Goal: Transaction & Acquisition: Purchase product/service

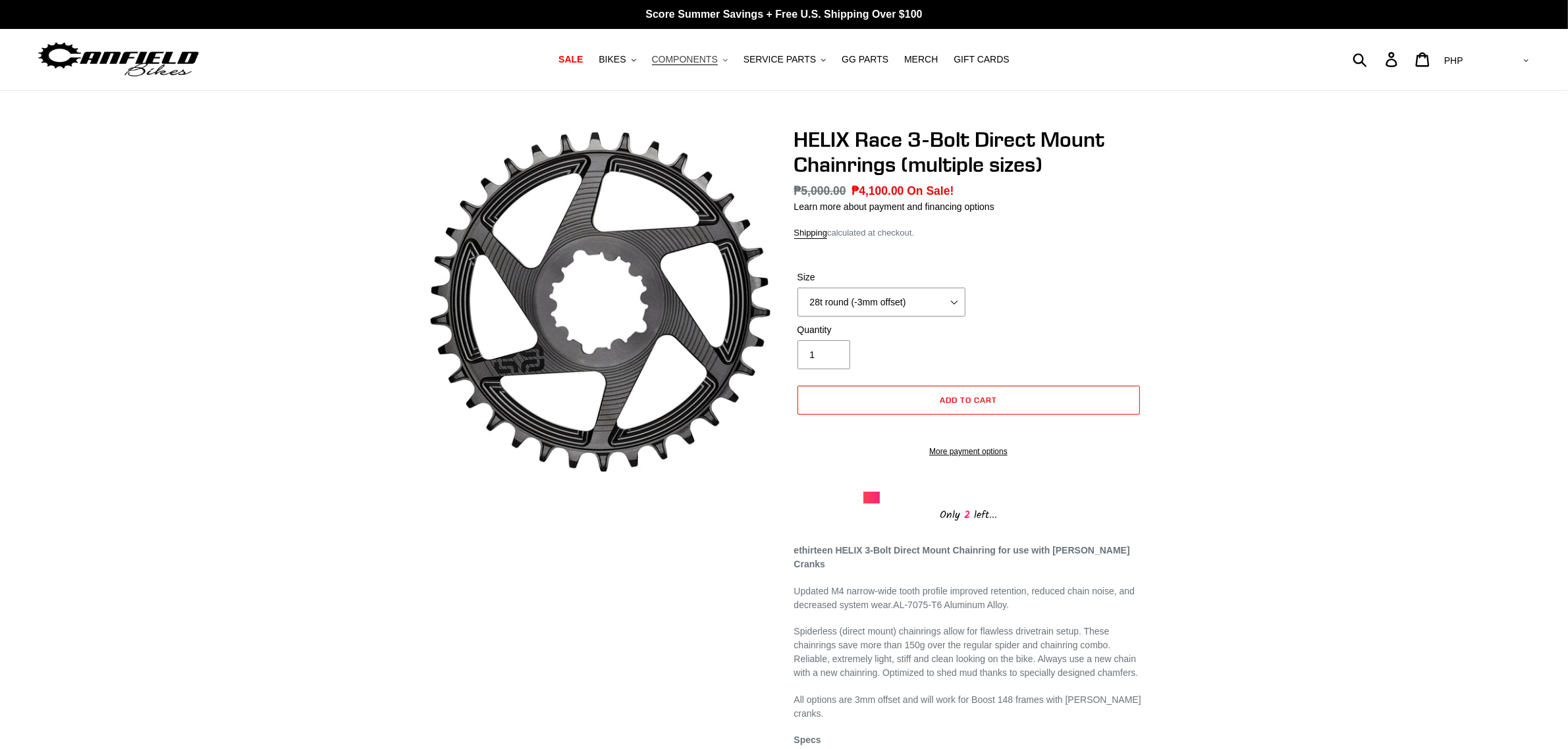
click at [702, 64] on span "COMPONENTS" at bounding box center [685, 60] width 66 height 11
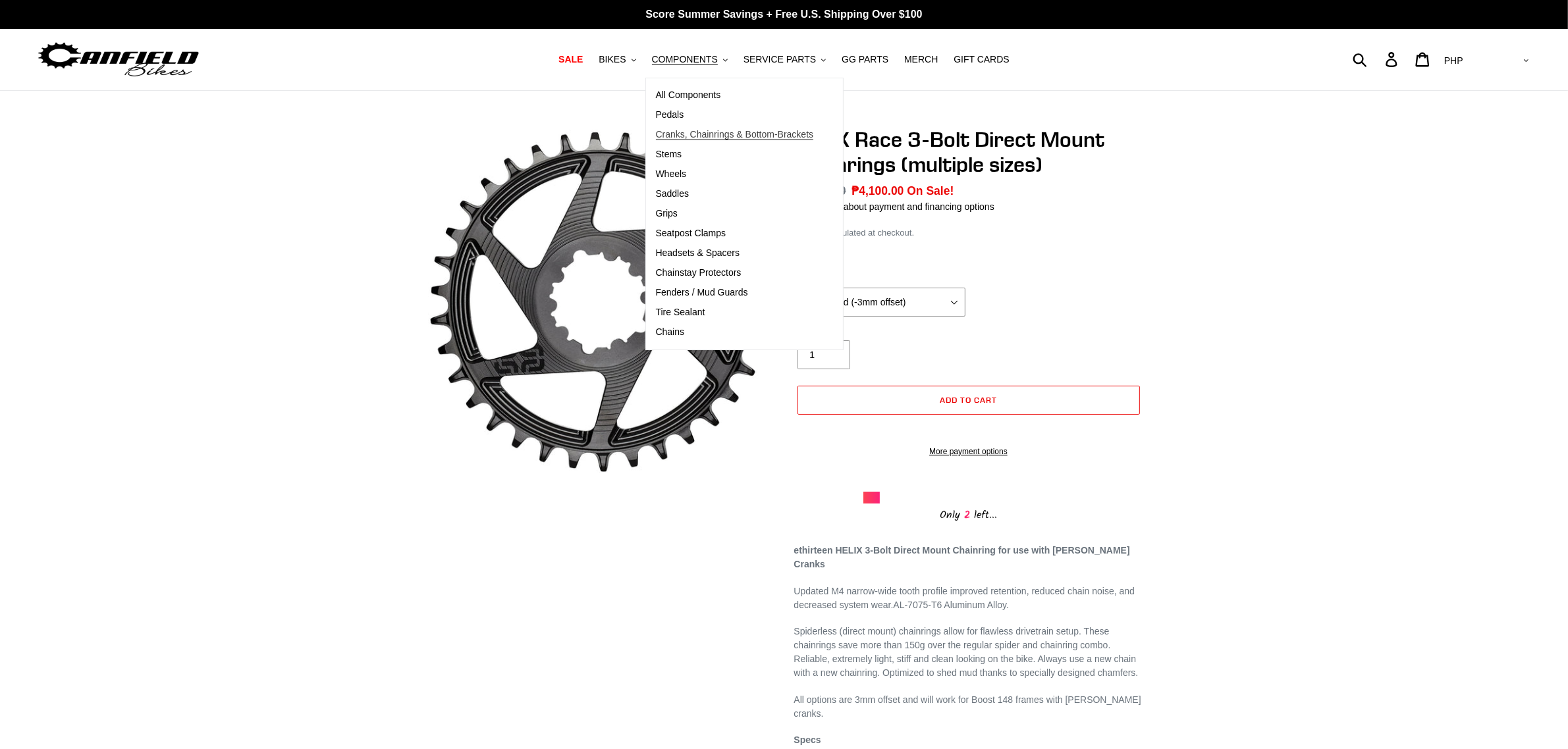
click at [731, 134] on span "Cranks, Chainrings & Bottom-Brackets" at bounding box center [735, 135] width 158 height 11
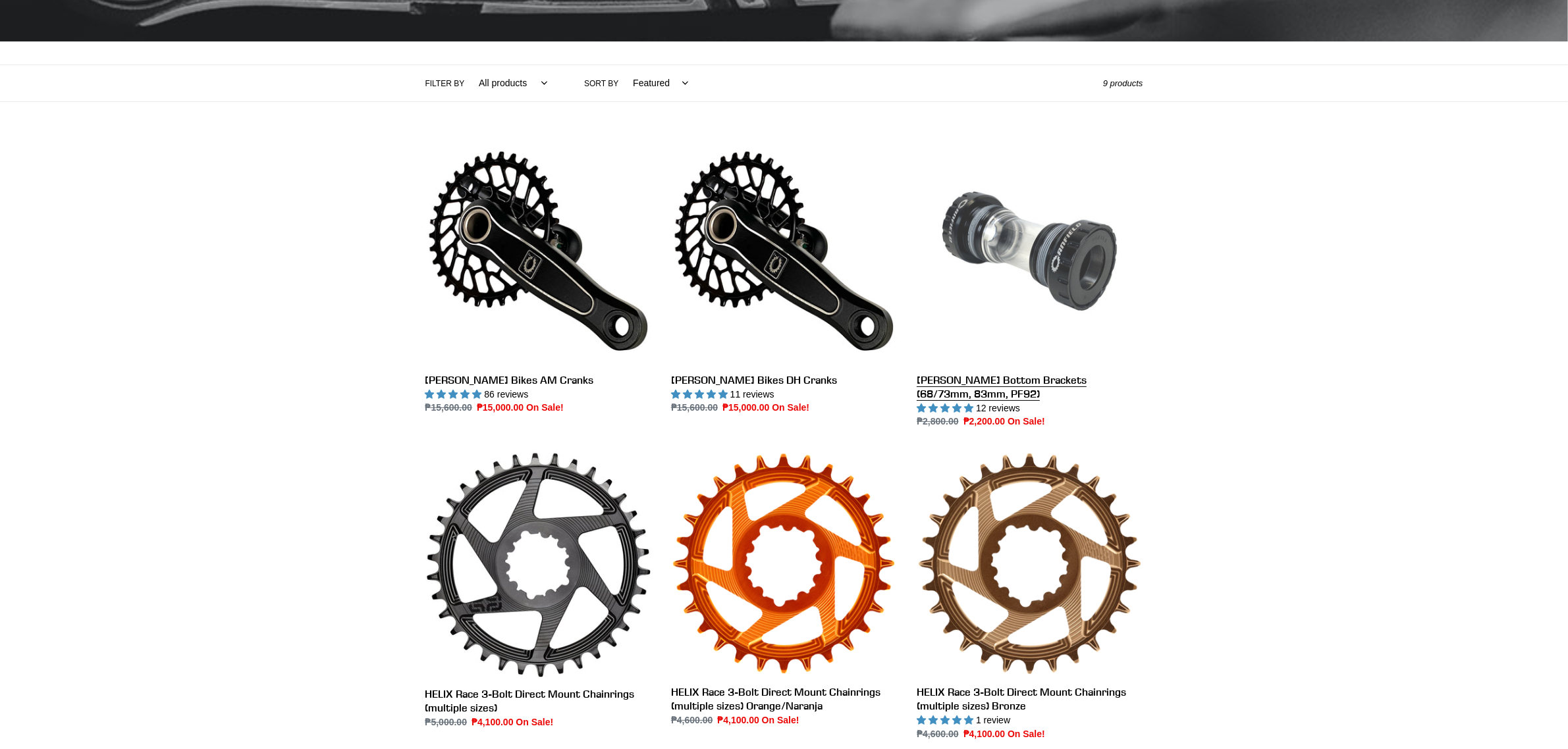
click at [1080, 200] on link "[PERSON_NAME] Bottom Brackets (68/73mm, 83mm, PF92)" at bounding box center [1029, 283] width 226 height 291
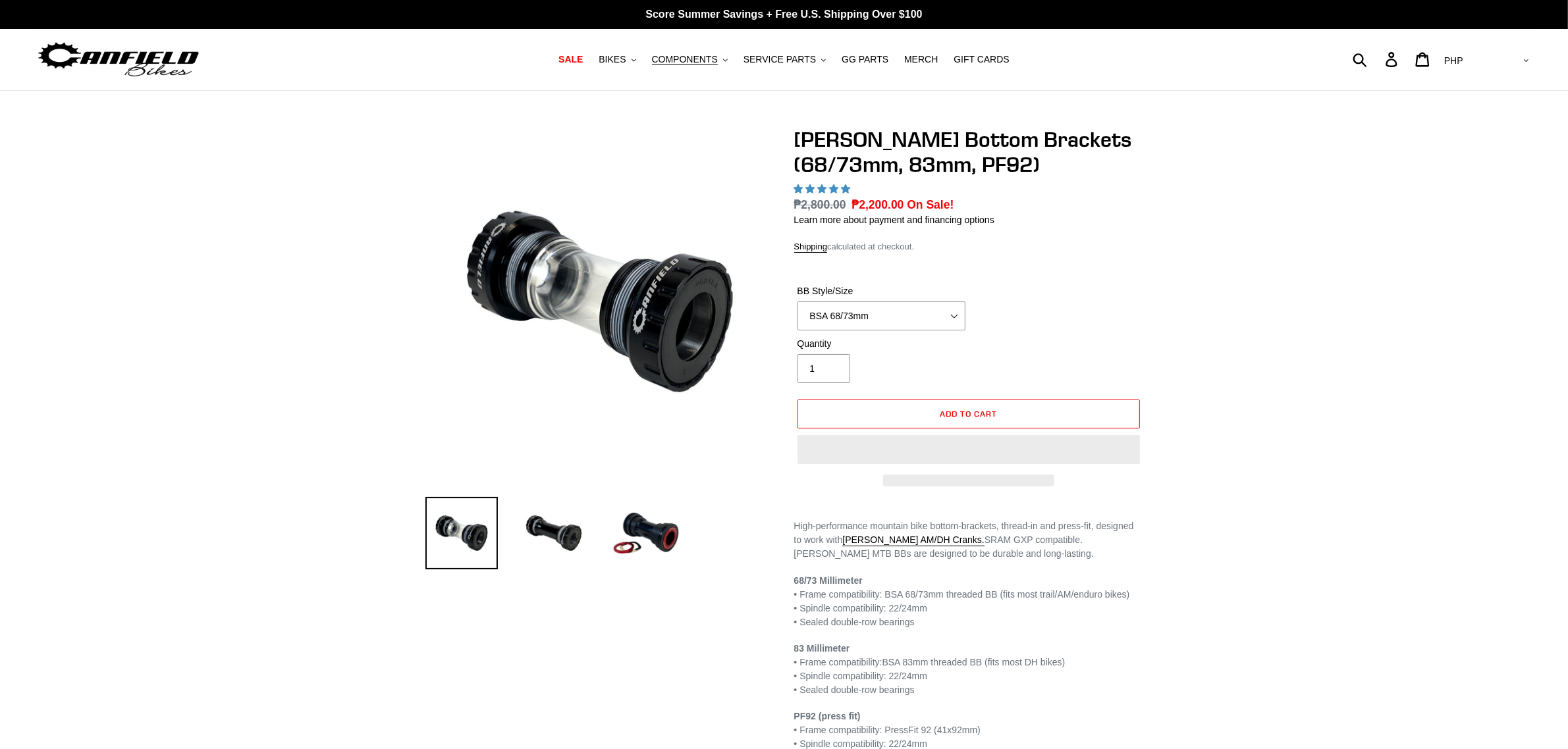
click at [1504, 69] on select "AED AFN ALL AMD ANG AUD AWG AZN BAM BBD BDT BGN BIF BND BOB BSD BWP BZD CAD CDF…" at bounding box center [1485, 61] width 93 height 25
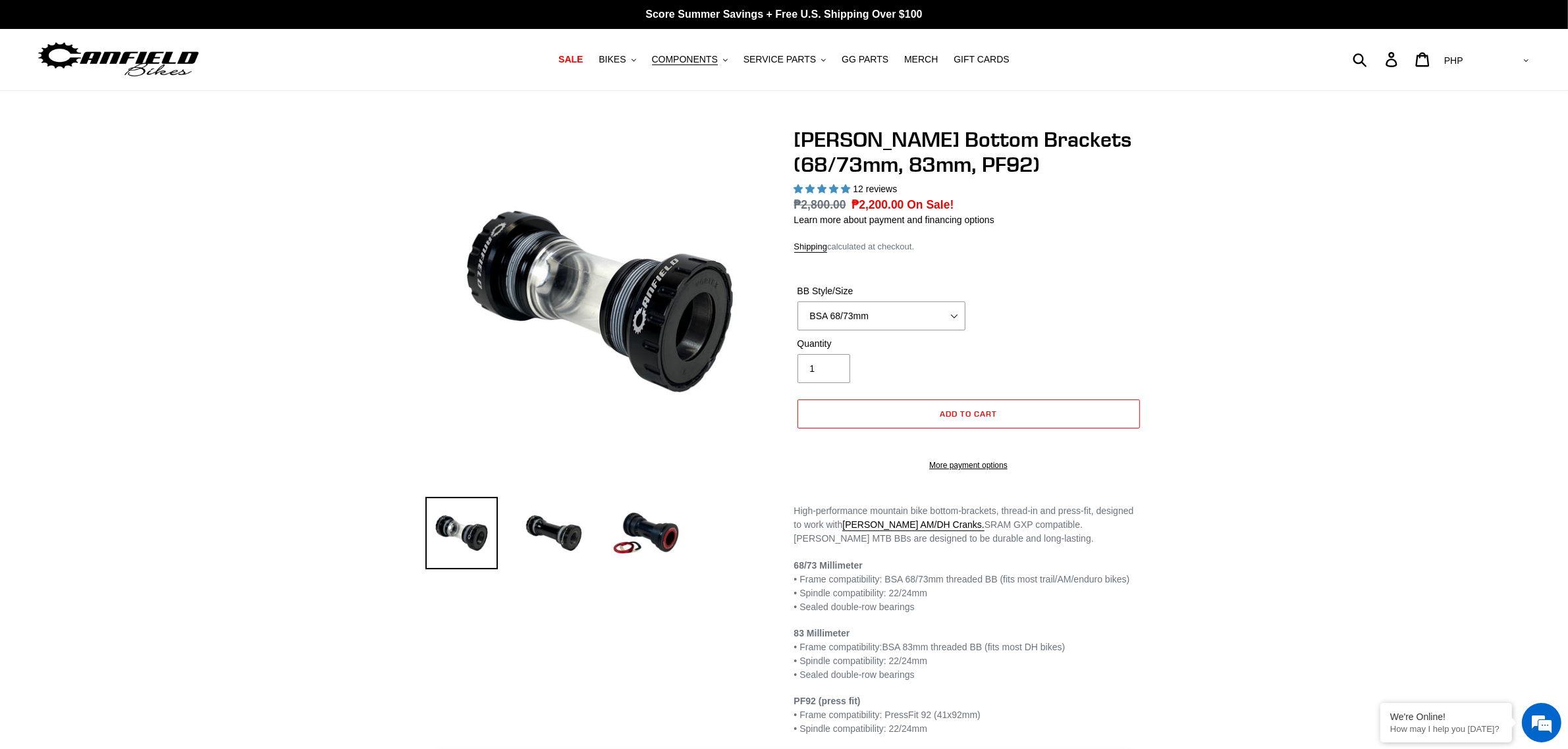
select select "highest-rating"
click at [1513, 64] on select "AED AFN ALL AMD ANG AUD AWG AZN BAM BBD BDT BGN BIF BND BOB BSD BWP BZD CAD CDF…" at bounding box center [1485, 61] width 93 height 25
select select "USD"
click at [1492, 49] on select "AED AFN ALL AMD ANG AUD AWG AZN BAM BBD BDT BGN BIF BND BOB BSD BWP BZD CAD CDF…" at bounding box center [1485, 61] width 93 height 25
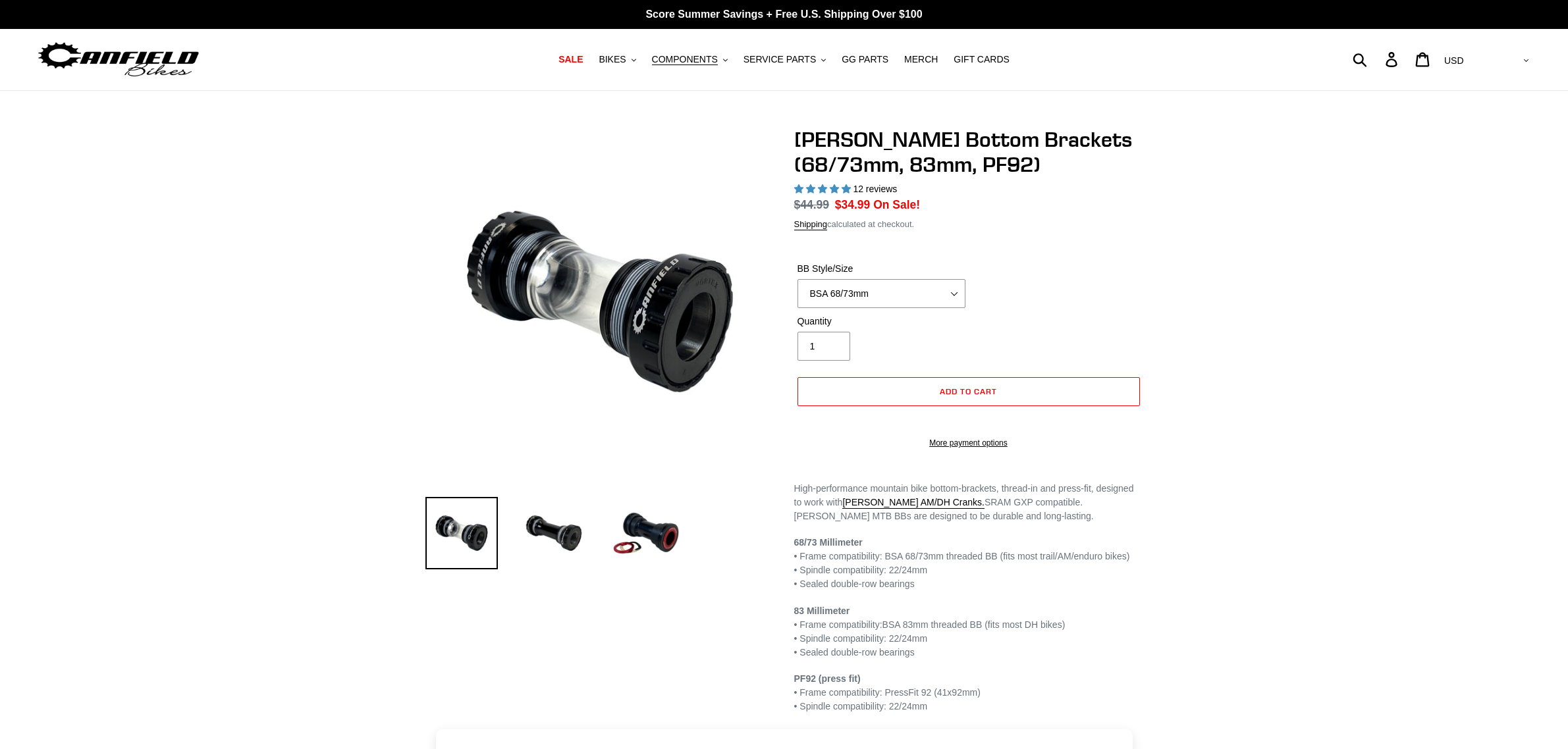
select select "highest-rating"
click at [909, 301] on select "BSA 68/73mm BSA 83mm PF92" at bounding box center [881, 293] width 168 height 29
click at [797, 279] on select "BSA 68/73mm BSA 83mm PF92" at bounding box center [881, 293] width 168 height 29
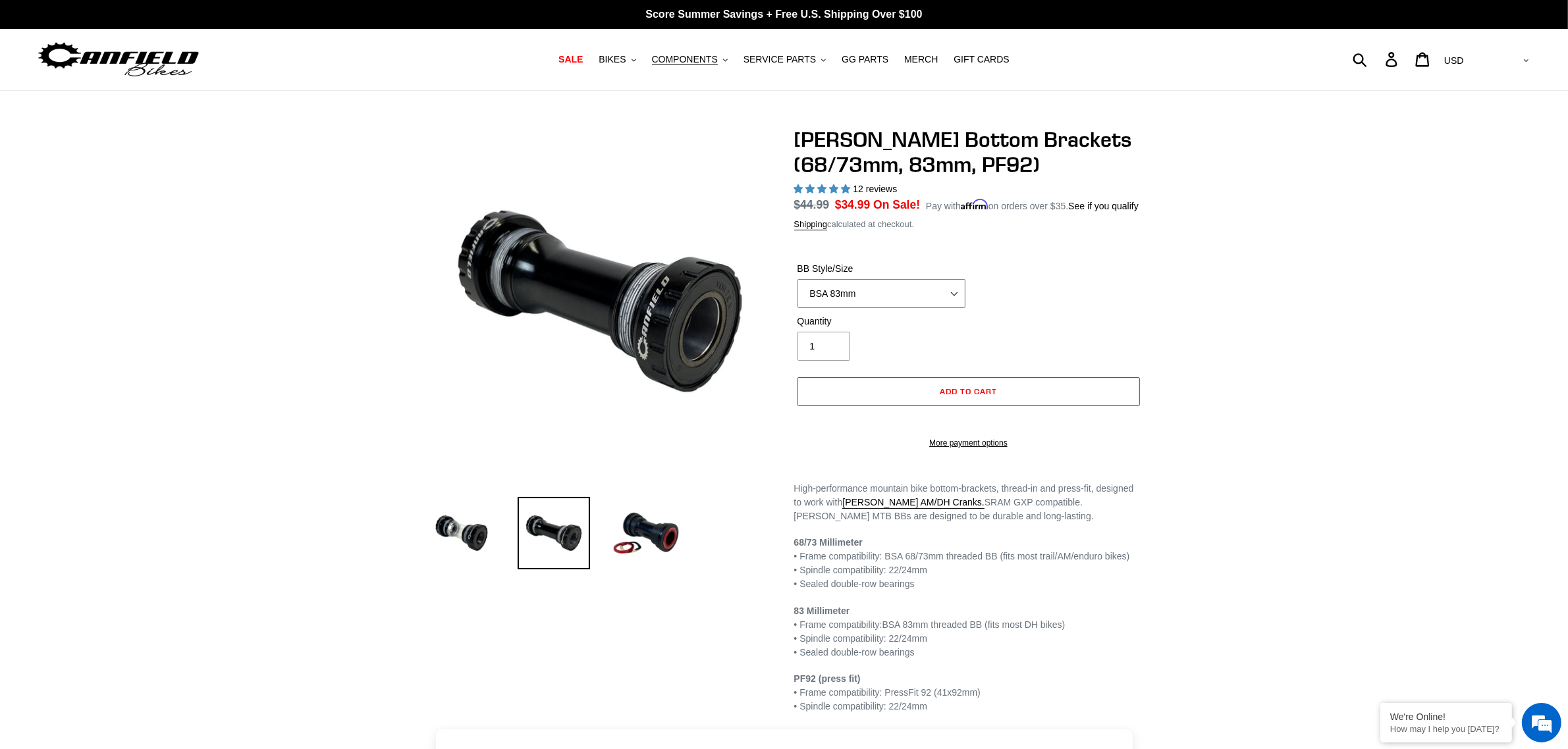
click at [928, 287] on select "BSA 68/73mm BSA 83mm PF92" at bounding box center [881, 293] width 168 height 29
select select "PF92"
click at [797, 279] on select "BSA 68/73mm BSA 83mm PF92" at bounding box center [881, 293] width 168 height 29
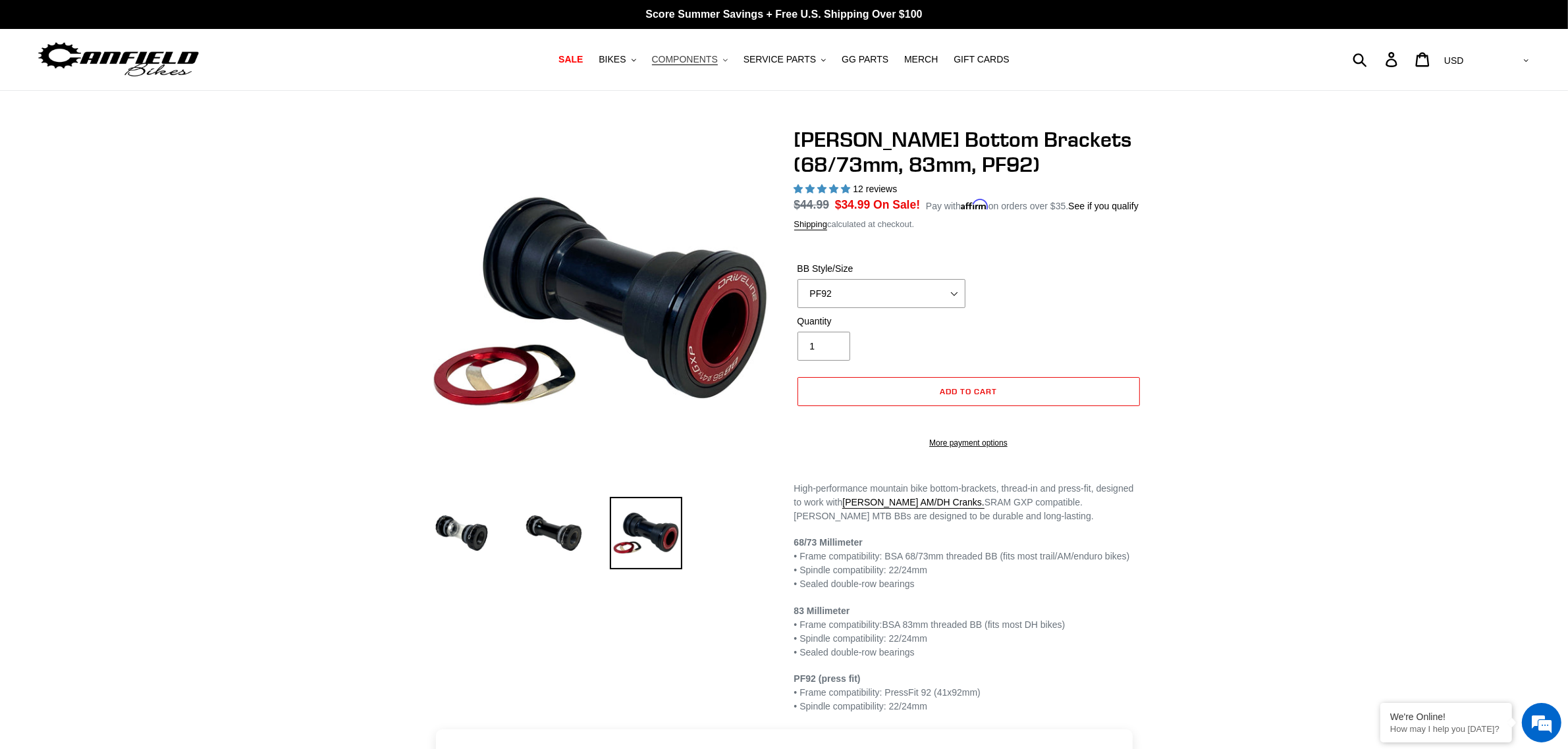
click at [669, 62] on span "COMPONENTS" at bounding box center [685, 60] width 66 height 11
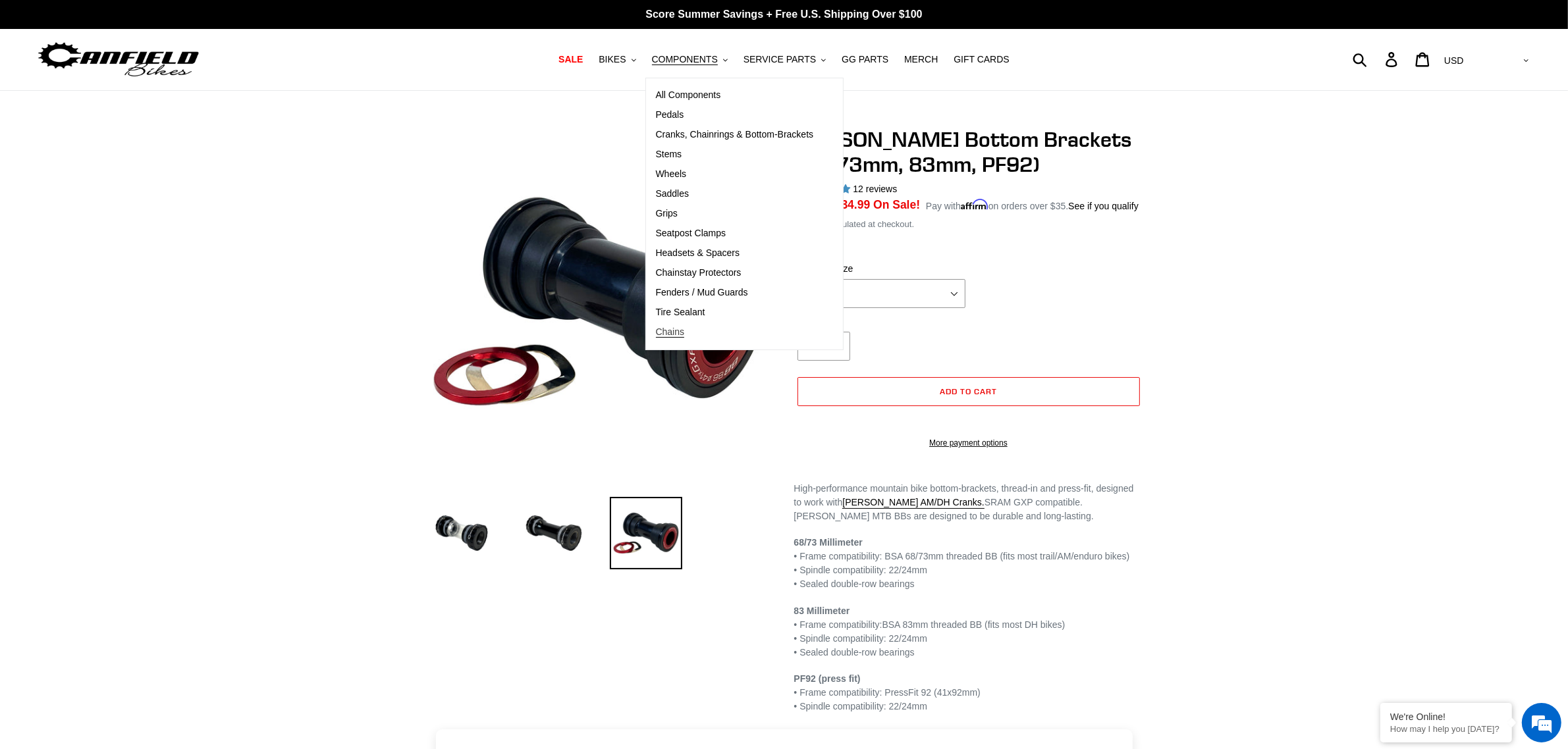
click at [683, 334] on span "Chains" at bounding box center [670, 332] width 29 height 11
click at [680, 333] on span "Chains" at bounding box center [670, 332] width 29 height 11
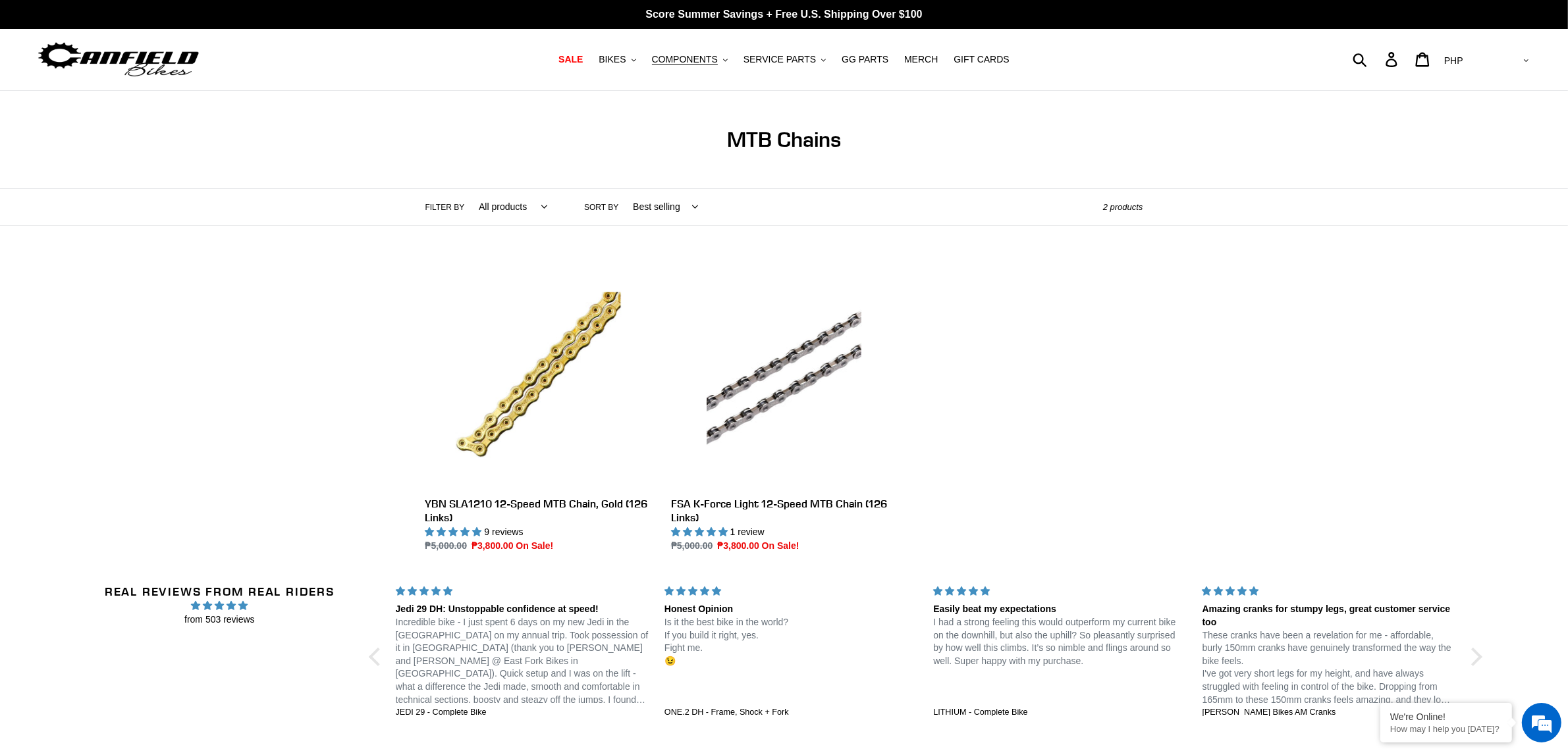
click at [1515, 68] on select "AED AFN ALL AMD ANG AUD AWG AZN BAM BBD BDT BGN BIF BND BOB BSD BWP BZD CAD CDF…" at bounding box center [1485, 61] width 93 height 25
select select "USD"
click at [1492, 49] on select "AED AFN ALL AMD ANG AUD AWG AZN BAM BBD BDT BGN BIF BND BOB BSD BWP BZD CAD CDF…" at bounding box center [1485, 61] width 93 height 25
